Goal: Information Seeking & Learning: Compare options

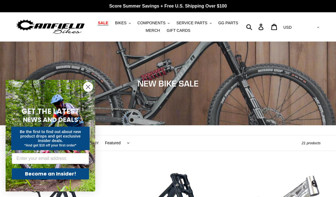
click at [106, 24] on span "SALE" at bounding box center [103, 23] width 10 height 5
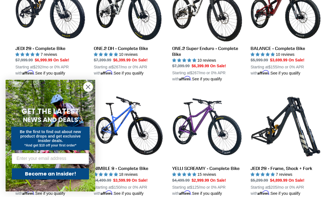
scroll to position [444, 0]
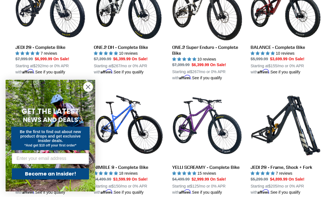
click at [90, 87] on circle "Close dialog" at bounding box center [87, 86] width 9 height 9
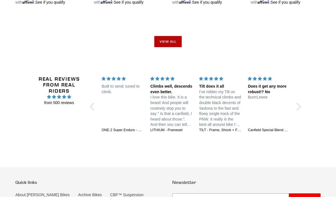
scroll to position [986, 0]
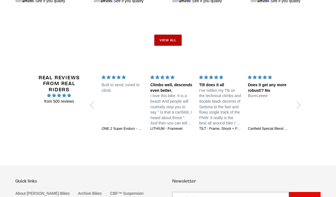
click at [168, 37] on link "View all" at bounding box center [167, 40] width 27 height 11
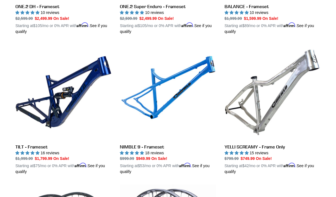
scroll to position [966, 0]
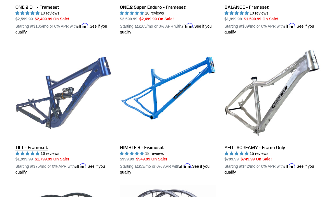
click at [80, 93] on link "TILT - Frameset" at bounding box center [63, 110] width 96 height 131
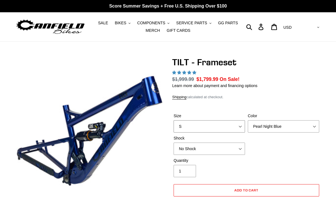
click at [206, 126] on select "S M L XL" at bounding box center [208, 127] width 71 height 12
select select "M"
click at [173, 121] on select "S M L XL" at bounding box center [208, 127] width 71 height 12
select select "highest-rating"
click at [264, 127] on select "Pearl Night Blue Stealth Silver" at bounding box center [282, 127] width 71 height 12
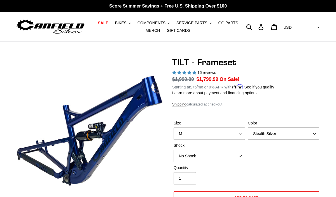
click at [247, 128] on select "Pearl Night Blue Stealth Silver" at bounding box center [282, 134] width 71 height 12
click at [273, 134] on select "Pearl Night Blue Stealth Silver" at bounding box center [282, 134] width 71 height 12
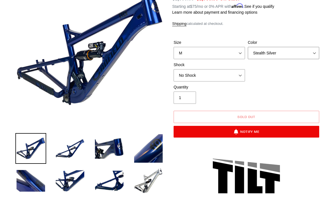
scroll to position [82, 0]
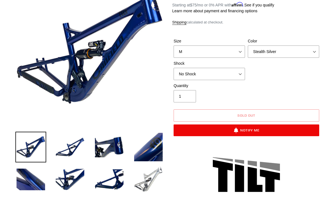
click at [136, 185] on img at bounding box center [148, 179] width 31 height 31
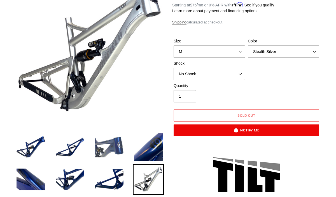
click at [119, 141] on img at bounding box center [109, 147] width 31 height 31
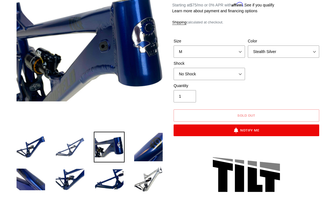
click at [82, 147] on img at bounding box center [70, 147] width 31 height 31
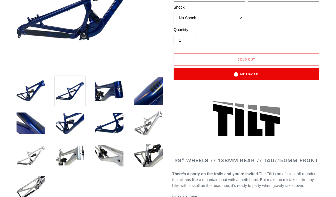
scroll to position [140, 0]
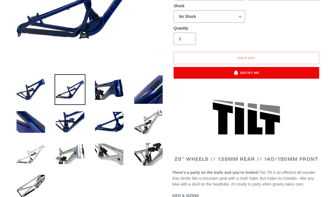
click at [36, 152] on img at bounding box center [30, 154] width 31 height 31
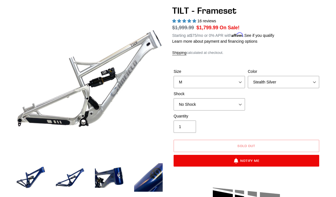
scroll to position [51, 0]
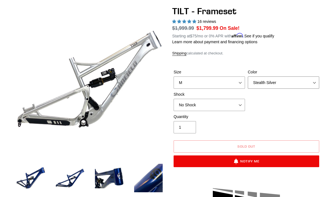
click at [254, 83] on select "Pearl Night Blue Stealth Silver" at bounding box center [282, 83] width 71 height 12
select select "Pearl Night Blue"
click at [247, 77] on select "Pearl Night Blue Stealth Silver" at bounding box center [282, 83] width 71 height 12
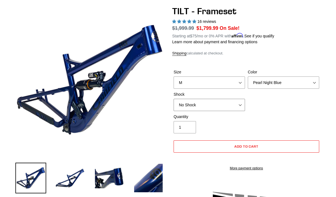
click at [206, 105] on select "No Shock Cane Creek DB Kitsuma Air RockShox Deluxe Ultimate Fox FLOAT X EXT Sto…" at bounding box center [208, 105] width 71 height 12
select select "Cane Creek DB Kitsuma Air"
click at [173, 99] on select "No Shock Cane Creek DB Kitsuma Air RockShox Deluxe Ultimate Fox FLOAT X EXT Sto…" at bounding box center [208, 105] width 71 height 12
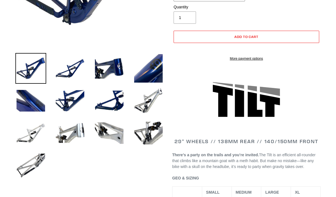
scroll to position [161, 0]
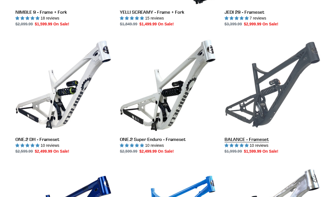
click at [281, 91] on link "BALANCE - Frameset" at bounding box center [272, 96] width 96 height 118
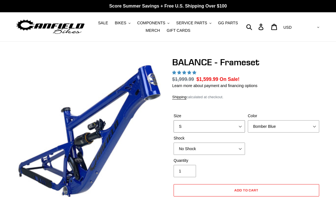
click at [209, 123] on select "S M L XL" at bounding box center [208, 127] width 71 height 12
select select "M"
click at [173, 121] on select "S M L XL" at bounding box center [208, 127] width 71 height 12
click at [268, 127] on select "Bomber Blue Goat's Blood Stealth Black" at bounding box center [282, 127] width 71 height 12
select select "highest-rating"
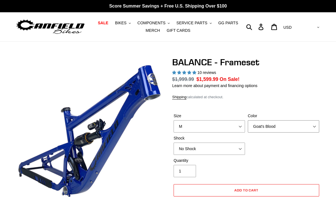
click at [247, 121] on select "Bomber Blue Goat's Blood Stealth Black" at bounding box center [282, 127] width 71 height 12
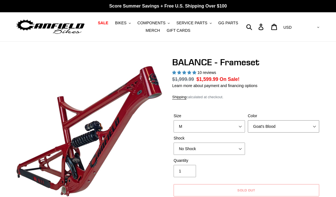
click at [273, 130] on select "Bomber Blue Goat's Blood Stealth Black" at bounding box center [282, 127] width 71 height 12
click at [247, 121] on select "Bomber Blue Goat's Blood Stealth Black" at bounding box center [282, 127] width 71 height 12
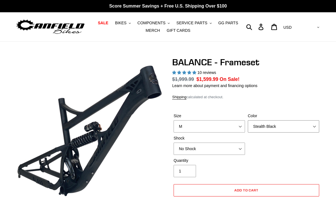
click at [272, 129] on select "Bomber Blue Goat's Blood Stealth Black" at bounding box center [282, 127] width 71 height 12
click at [247, 121] on select "Bomber Blue Goat's Blood Stealth Black" at bounding box center [282, 127] width 71 height 12
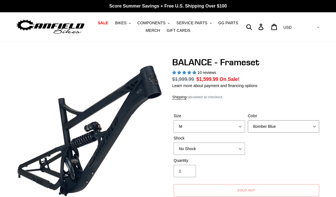
click at [277, 128] on select "Bomber Blue Goat's Blood Stealth Black" at bounding box center [282, 127] width 71 height 12
click at [247, 121] on select "Bomber Blue Goat's Blood Stealth Black" at bounding box center [282, 127] width 71 height 12
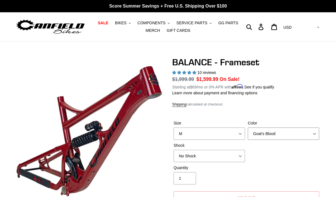
click at [274, 135] on select "Bomber Blue Goat's Blood Stealth Black" at bounding box center [282, 134] width 71 height 12
click at [247, 128] on select "Bomber Blue Goat's Blood Stealth Black" at bounding box center [282, 134] width 71 height 12
click at [271, 131] on select "Bomber Blue Goat's Blood Stealth Black" at bounding box center [282, 134] width 71 height 12
select select "Stealth Black"
click at [247, 128] on select "Bomber Blue Goat's Blood Stealth Black" at bounding box center [282, 134] width 71 height 12
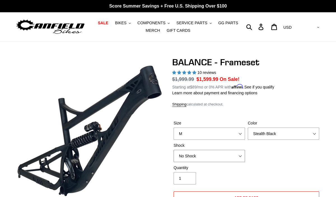
click at [202, 158] on select "No Shock Cane Creek Kitsuma Air Öhlins TTX2 Air EXT Storia V3-S" at bounding box center [208, 156] width 71 height 12
click at [173, 150] on select "No Shock Cane Creek Kitsuma Air Öhlins TTX2 Air EXT Storia V3-S" at bounding box center [208, 156] width 71 height 12
click at [217, 134] on select "S M L XL" at bounding box center [208, 134] width 71 height 12
click at [223, 158] on select "No Shock Cane Creek Kitsuma Air Öhlins TTX2 Air EXT Storia V3-S" at bounding box center [208, 156] width 71 height 12
click at [173, 150] on select "No Shock Cane Creek Kitsuma Air Öhlins TTX2 Air EXT Storia V3-S" at bounding box center [208, 156] width 71 height 12
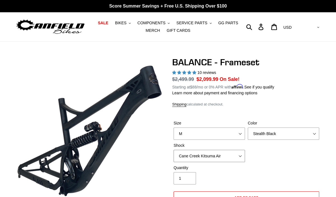
click at [216, 159] on select "No Shock Cane Creek Kitsuma Air Öhlins TTX2 Air EXT Storia V3-S" at bounding box center [208, 156] width 71 height 12
click at [173, 150] on select "No Shock Cane Creek Kitsuma Air Öhlins TTX2 Air EXT Storia V3-S" at bounding box center [208, 156] width 71 height 12
click at [211, 157] on select "No Shock Cane Creek Kitsuma Air Öhlins TTX2 Air EXT Storia V3-S" at bounding box center [208, 156] width 71 height 12
click at [173, 150] on select "No Shock Cane Creek Kitsuma Air Öhlins TTX2 Air EXT Storia V3-S" at bounding box center [208, 156] width 71 height 12
click at [207, 152] on select "No Shock Cane Creek Kitsuma Air Öhlins TTX2 Air EXT Storia V3-S" at bounding box center [208, 156] width 71 height 12
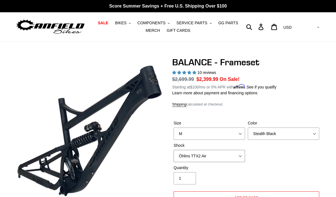
select select "Cane Creek Kitsuma Air"
click at [173, 150] on select "No Shock Cane Creek Kitsuma Air Öhlins TTX2 Air EXT Storia V3-S" at bounding box center [208, 156] width 71 height 12
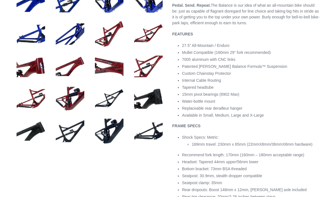
scroll to position [260, 0]
select select "highest-rating"
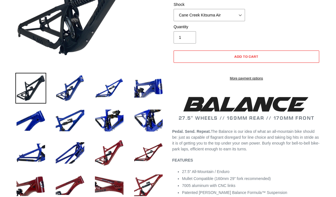
scroll to position [140, 0]
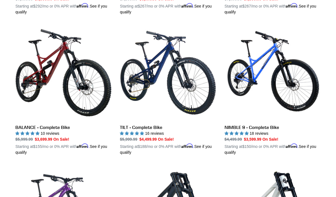
scroll to position [282, 0]
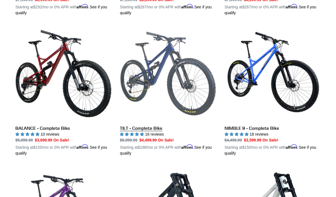
click at [160, 74] on link "TILT - Complete Bike" at bounding box center [168, 91] width 96 height 131
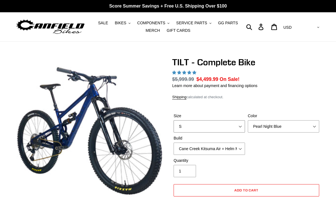
click at [189, 125] on select "S M L" at bounding box center [208, 127] width 71 height 12
click at [253, 127] on select "Pearl Night Blue Stealth Silver Raw" at bounding box center [282, 127] width 71 height 12
select select "Raw"
click at [247, 121] on select "Pearl Night Blue Stealth Silver Raw" at bounding box center [282, 127] width 71 height 12
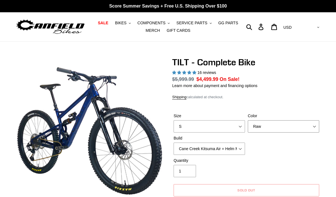
select select "highest-rating"
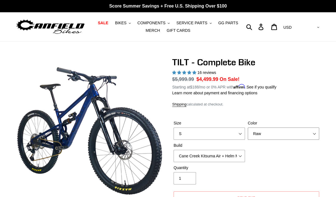
scroll to position [178, 0]
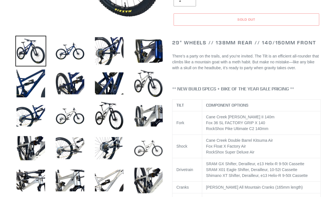
click at [156, 149] on img at bounding box center [148, 148] width 31 height 31
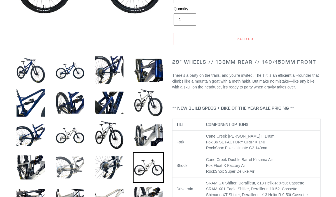
scroll to position [159, 0]
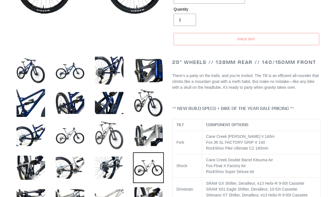
click at [106, 131] on img at bounding box center [109, 135] width 31 height 31
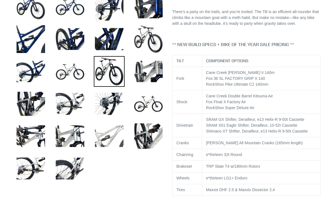
click at [100, 131] on img at bounding box center [109, 136] width 31 height 31
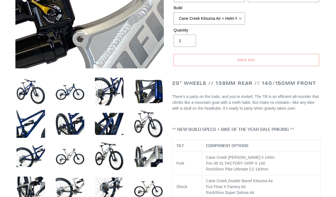
scroll to position [160, 0]
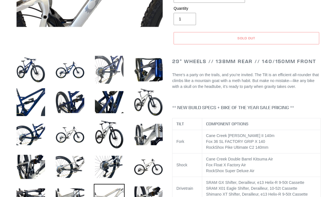
click at [117, 75] on img at bounding box center [109, 70] width 31 height 31
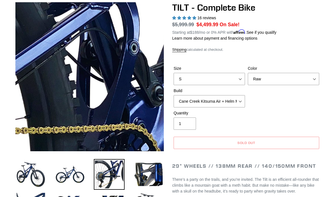
scroll to position [83, 0]
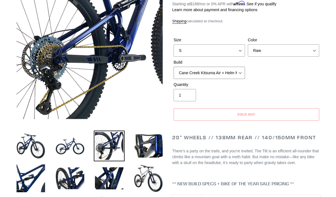
click at [224, 77] on select "Cane Creek Kitsuma Air + Helm MKII 140 + SRAM GX Cane Creek Kitsuma Air + Helm …" at bounding box center [208, 73] width 71 height 12
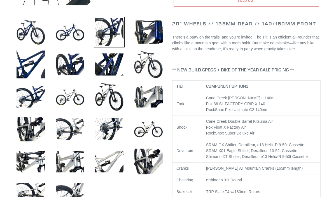
scroll to position [205, 0]
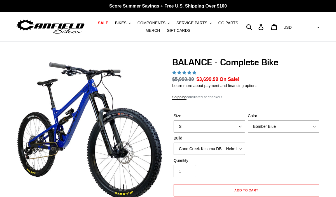
click at [264, 121] on select "Bomber Blue Goat's Blood Stealth Black" at bounding box center [282, 127] width 71 height 12
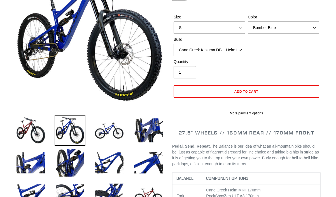
scroll to position [99, 0]
select select "Stealth Black"
click at [247, 22] on select "Bomber Blue Goat's Blood Stealth Black" at bounding box center [282, 28] width 71 height 12
select select "highest-rating"
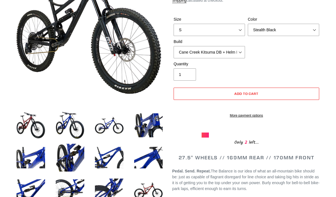
scroll to position [104, 0]
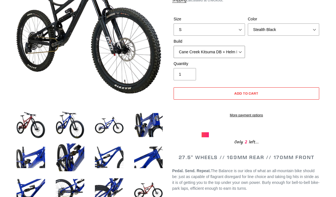
click at [227, 52] on select "Cane Creek Kitsuma DB + Helm MKII + SRAM GX Cane Creek Kitsuma DB + Helm MKII +…" at bounding box center [208, 52] width 71 height 12
select select "RockShox Vivid ULT + Zeb ULT + SRAM GX"
click at [173, 46] on select "Cane Creek Kitsuma DB + Helm MKII + SRAM GX Cane Creek Kitsuma DB + Helm MKII +…" at bounding box center [208, 52] width 71 height 12
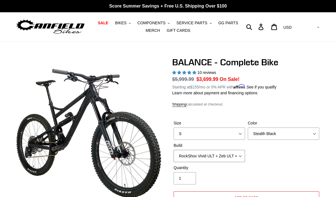
scroll to position [3, 0]
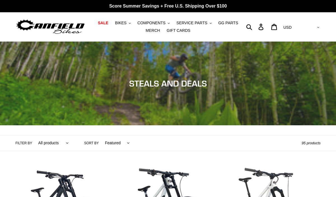
scroll to position [166, 0]
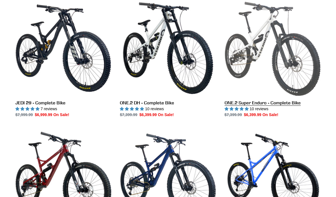
click at [258, 61] on link "ONE.2 Super Enduro - Complete Bike" at bounding box center [272, 59] width 96 height 118
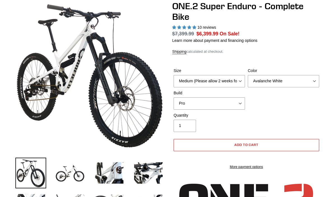
select select "Bentonite Grey"
click at [247, 75] on select "Avalanche White Bentonite Grey" at bounding box center [282, 81] width 71 height 12
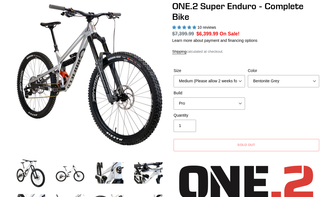
select select "highest-rating"
click at [258, 80] on select "Avalanche White Bentonite Grey" at bounding box center [282, 81] width 71 height 12
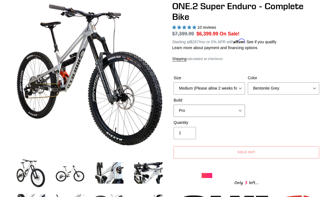
click at [219, 108] on select "Pro" at bounding box center [208, 111] width 71 height 12
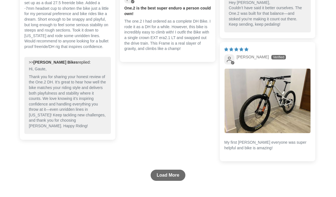
scroll to position [1677, 0]
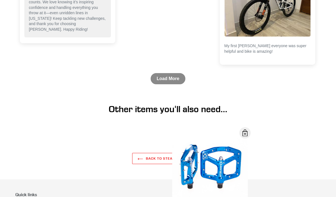
click at [164, 73] on link "Load More" at bounding box center [167, 78] width 35 height 11
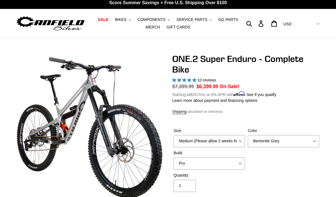
scroll to position [7, 0]
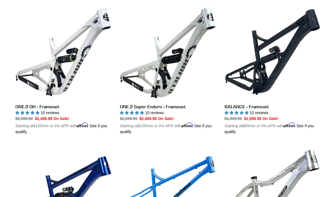
scroll to position [866, 0]
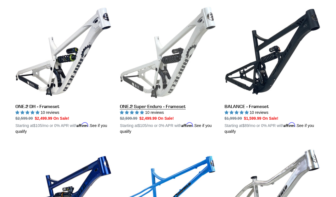
click at [181, 64] on link "ONE.2 Super Enduro - Frameset" at bounding box center [168, 69] width 96 height 131
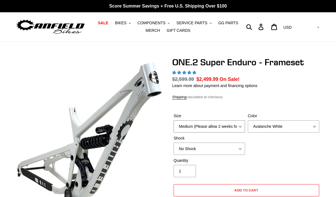
click at [240, 127] on select "Medium (Please allow 2 weeks for delivery) Large (Sold Out)" at bounding box center [208, 127] width 71 height 12
select select "highest-rating"
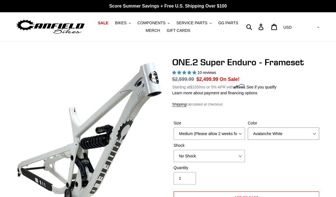
click at [269, 133] on select "Avalanche White Bentonite Grey" at bounding box center [282, 134] width 71 height 12
click at [247, 128] on select "Avalanche White Bentonite Grey" at bounding box center [282, 134] width 71 height 12
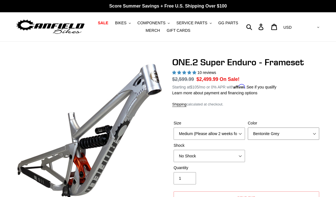
click at [271, 135] on select "Avalanche White Bentonite Grey" at bounding box center [282, 134] width 71 height 12
click at [247, 128] on select "Avalanche White Bentonite Grey" at bounding box center [282, 134] width 71 height 12
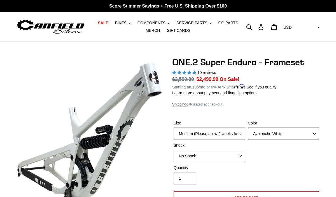
click at [272, 134] on select "Avalanche White Bentonite Grey" at bounding box center [282, 134] width 71 height 12
select select "Bentonite Grey"
click at [247, 128] on select "Avalanche White Bentonite Grey" at bounding box center [282, 134] width 71 height 12
